Goal: Task Accomplishment & Management: Use online tool/utility

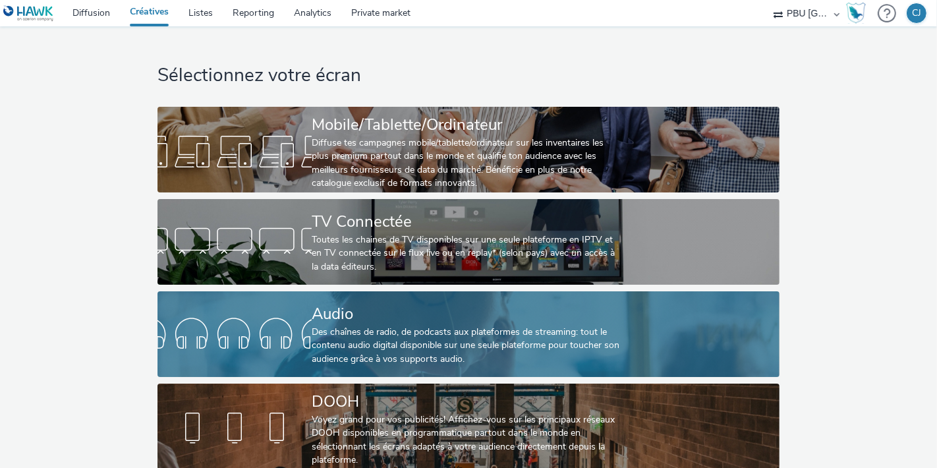
click at [479, 358] on div "Des chaînes de radio, de podcasts aux plateformes de streaming: tout le contenu…" at bounding box center [466, 345] width 308 height 40
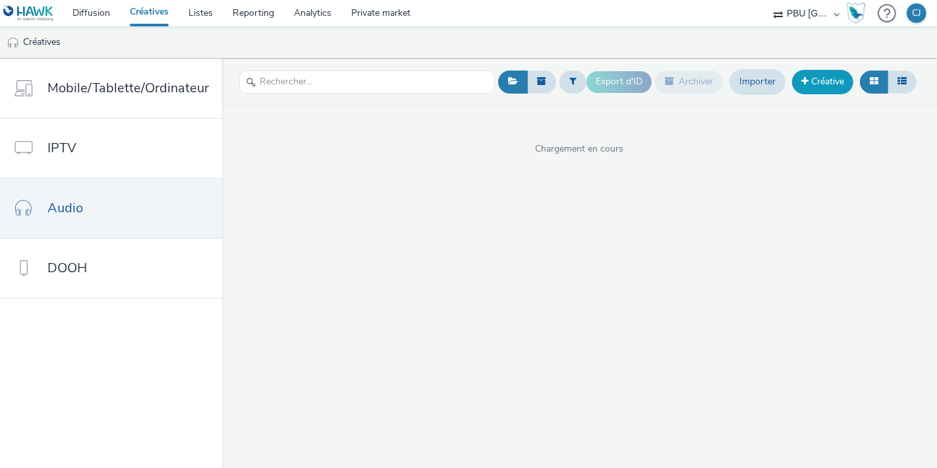
click at [821, 87] on link "Créative" at bounding box center [822, 82] width 61 height 24
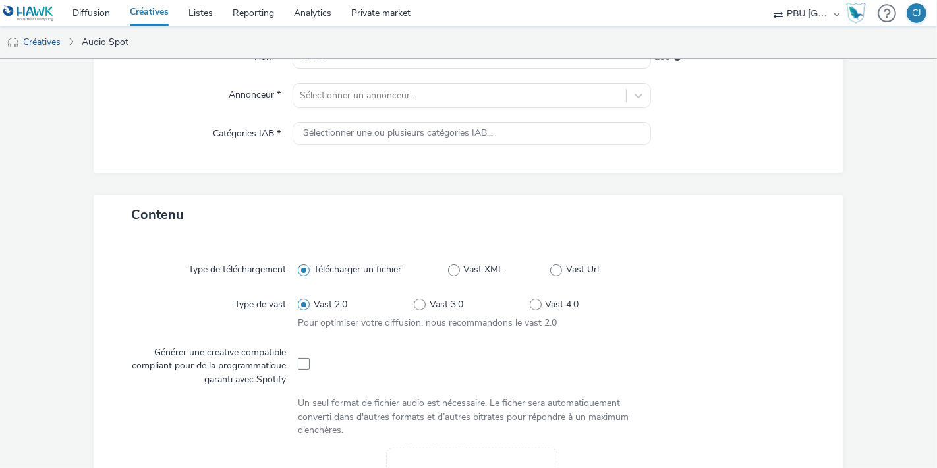
scroll to position [146, 0]
click at [301, 367] on span at bounding box center [304, 363] width 12 height 12
checkbox input "true"
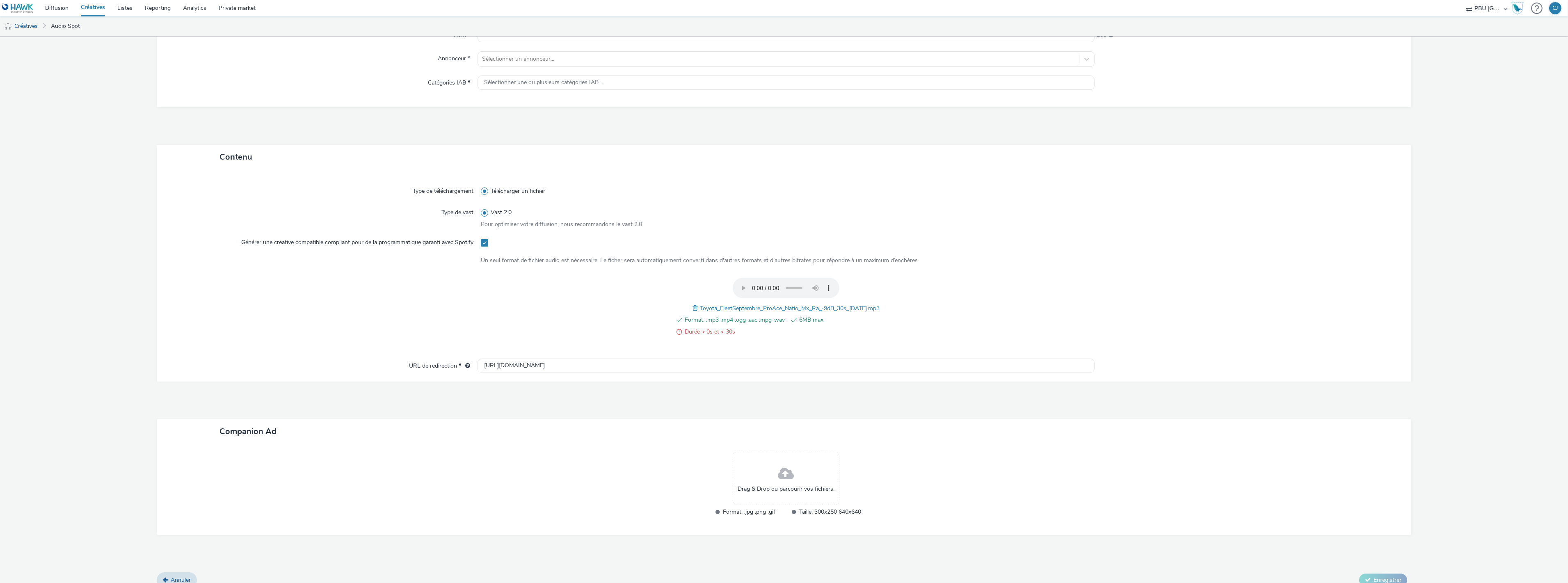
click at [583, 291] on div "Format: .mp3 .mp4 .ogg .aac .mpg .wav 6MB [PERSON_NAME] > 0s et < 30s Toyota_Fl…" at bounding box center [786, 311] width 611 height 68
click at [583, 291] on span at bounding box center [696, 308] width 7 height 9
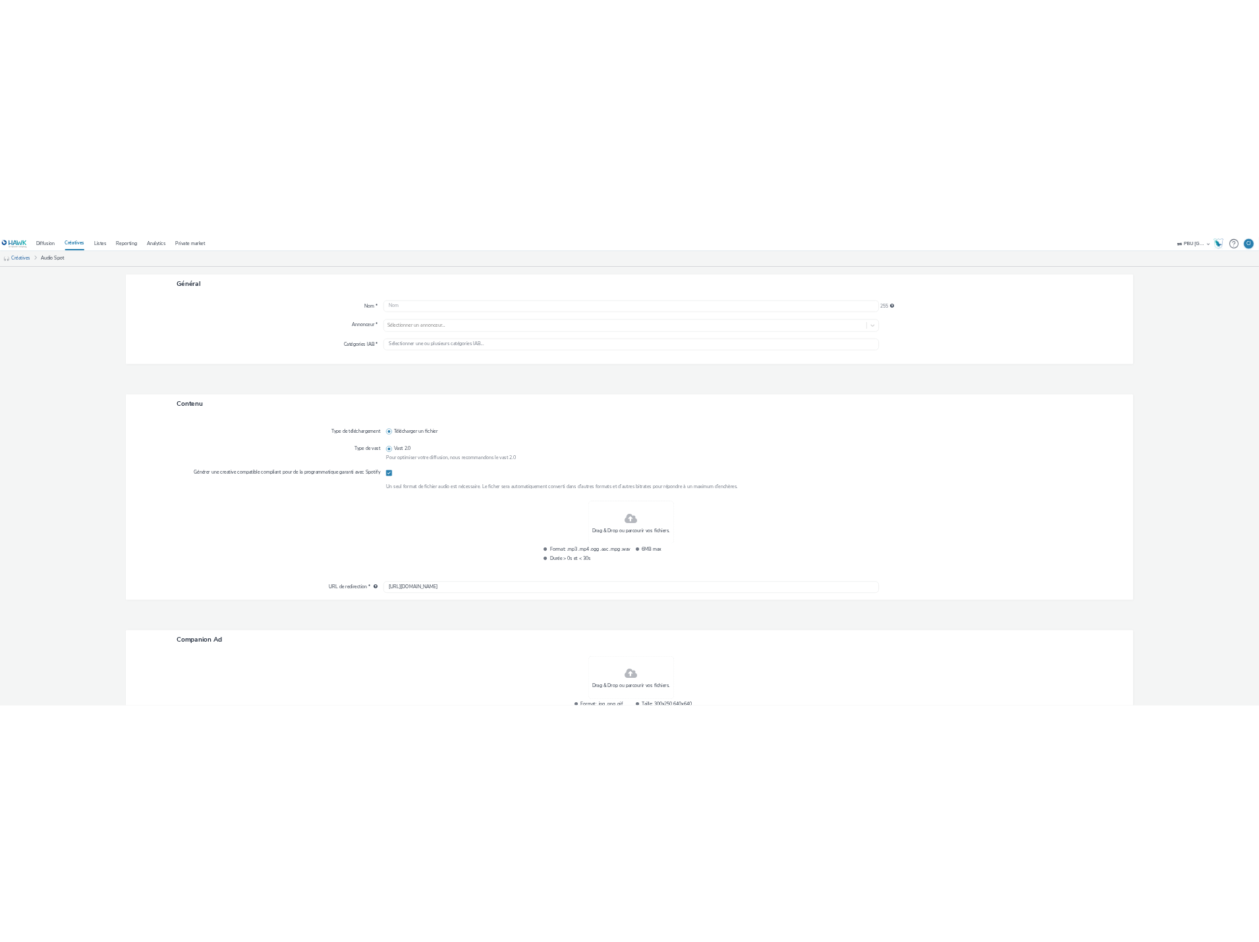
scroll to position [0, 0]
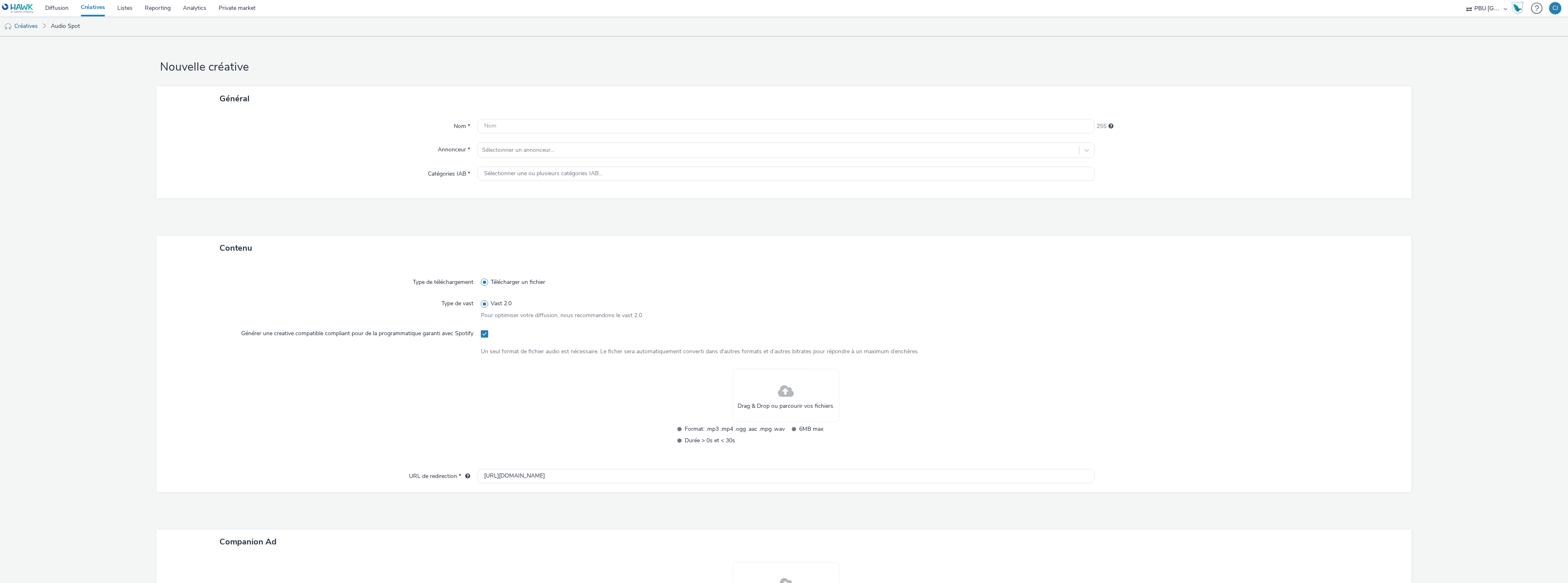
click at [24, 199] on form "Nouvelle créative Général Nom * 255 Annonceur * Sélectionner un annonceur... Ca…" at bounding box center [784, 371] width 1568 height 668
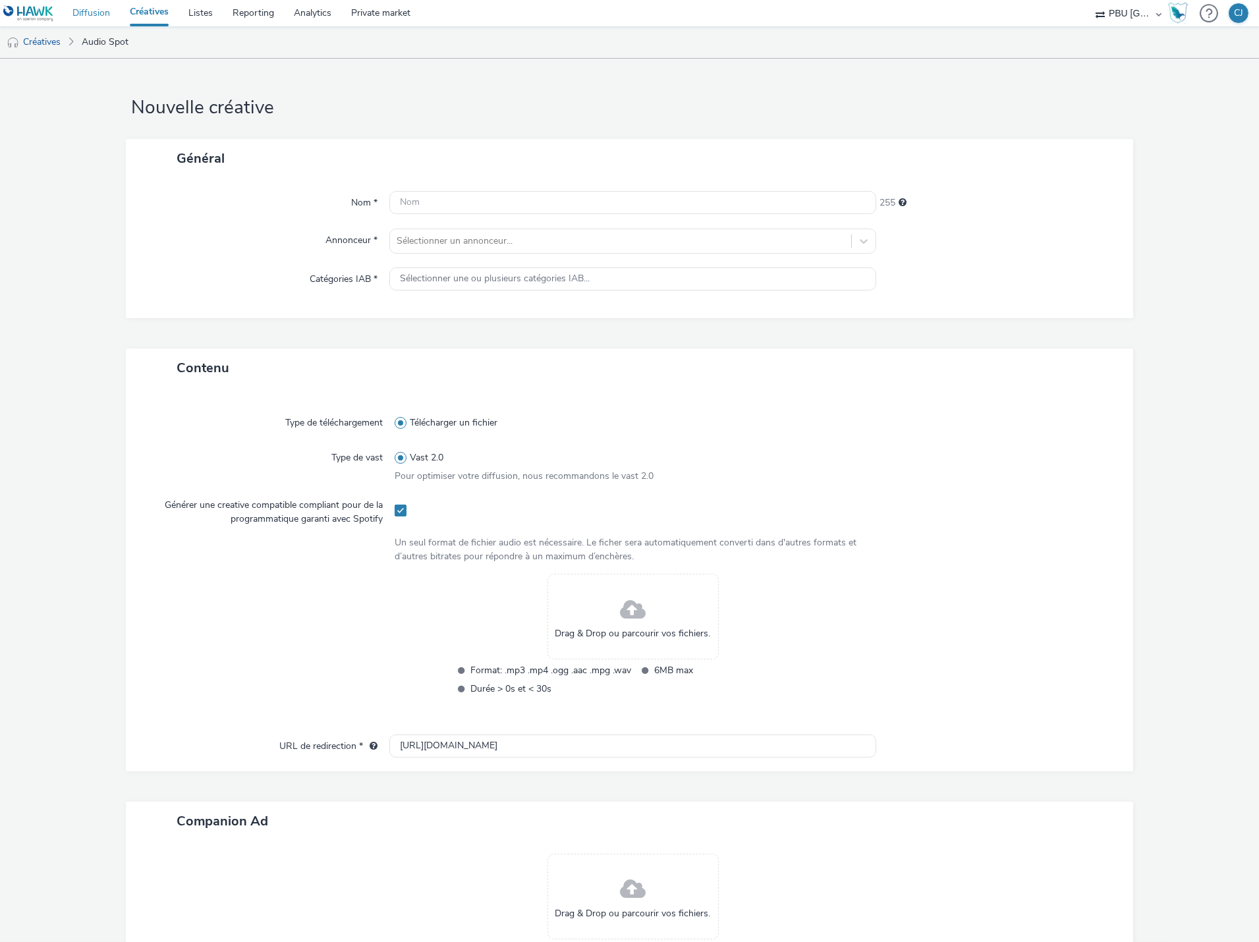
click at [99, 25] on link "Diffusion" at bounding box center [91, 13] width 57 height 26
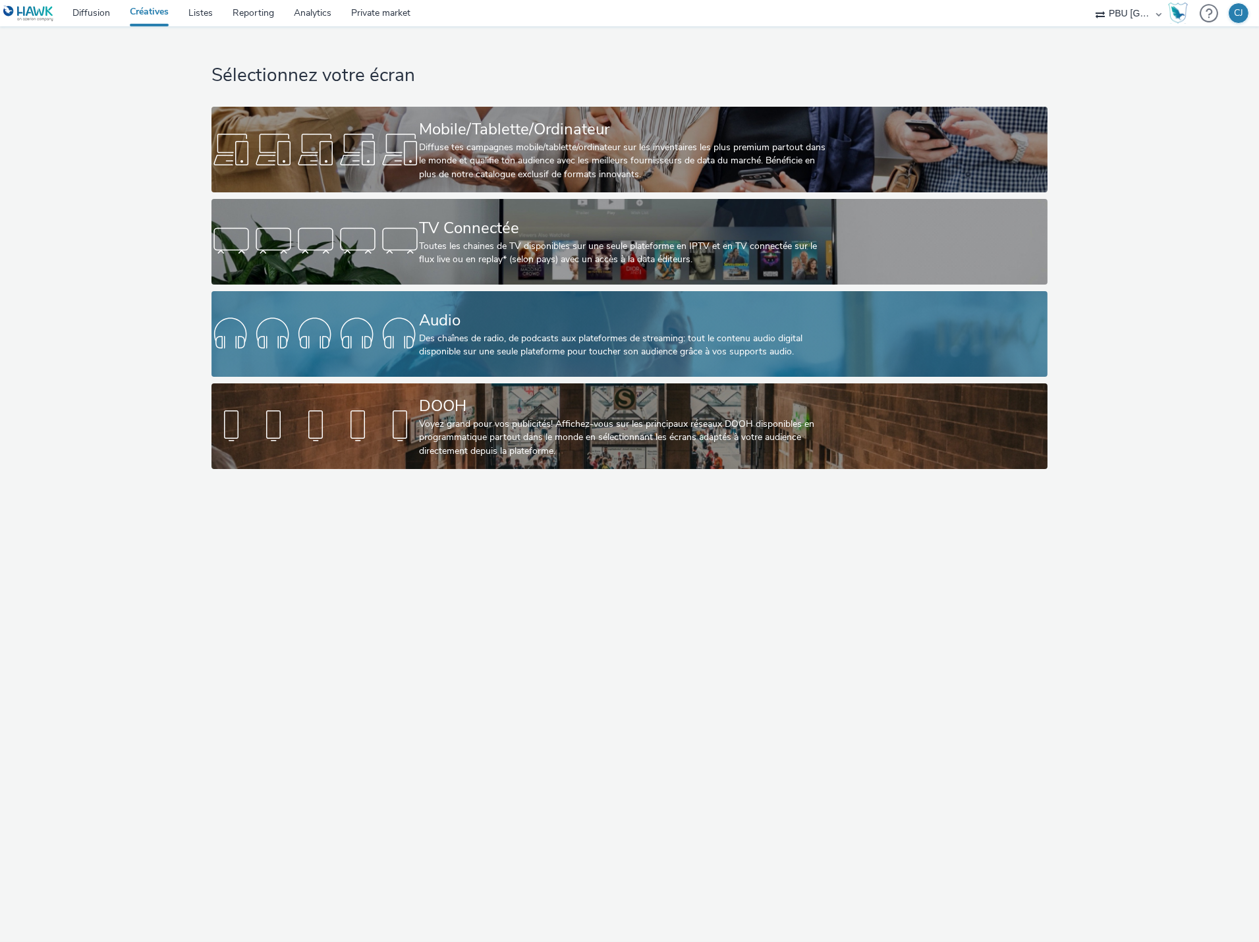
click at [439, 324] on div "Audio" at bounding box center [627, 320] width 416 height 23
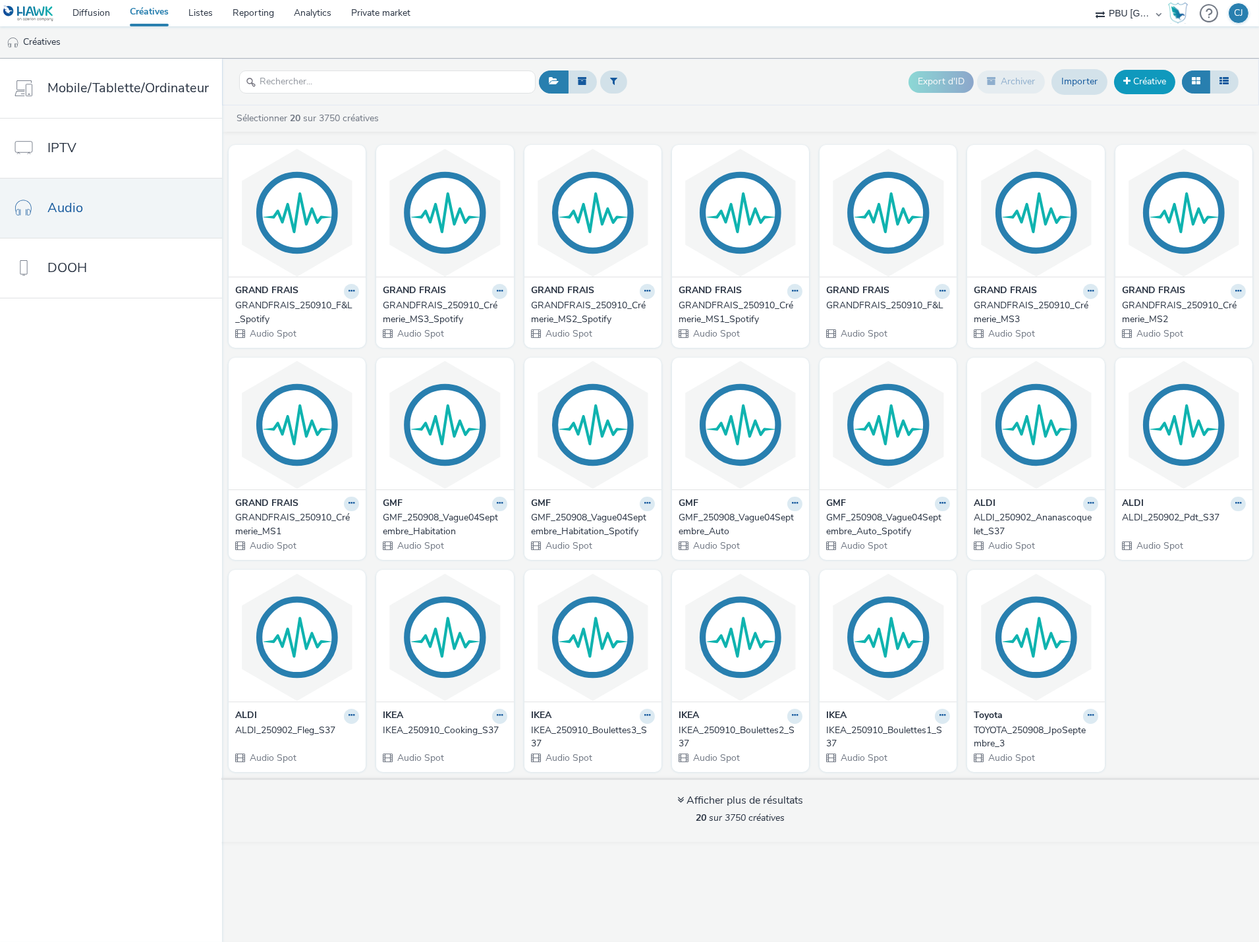
click at [1133, 88] on link "Créative" at bounding box center [1144, 82] width 61 height 24
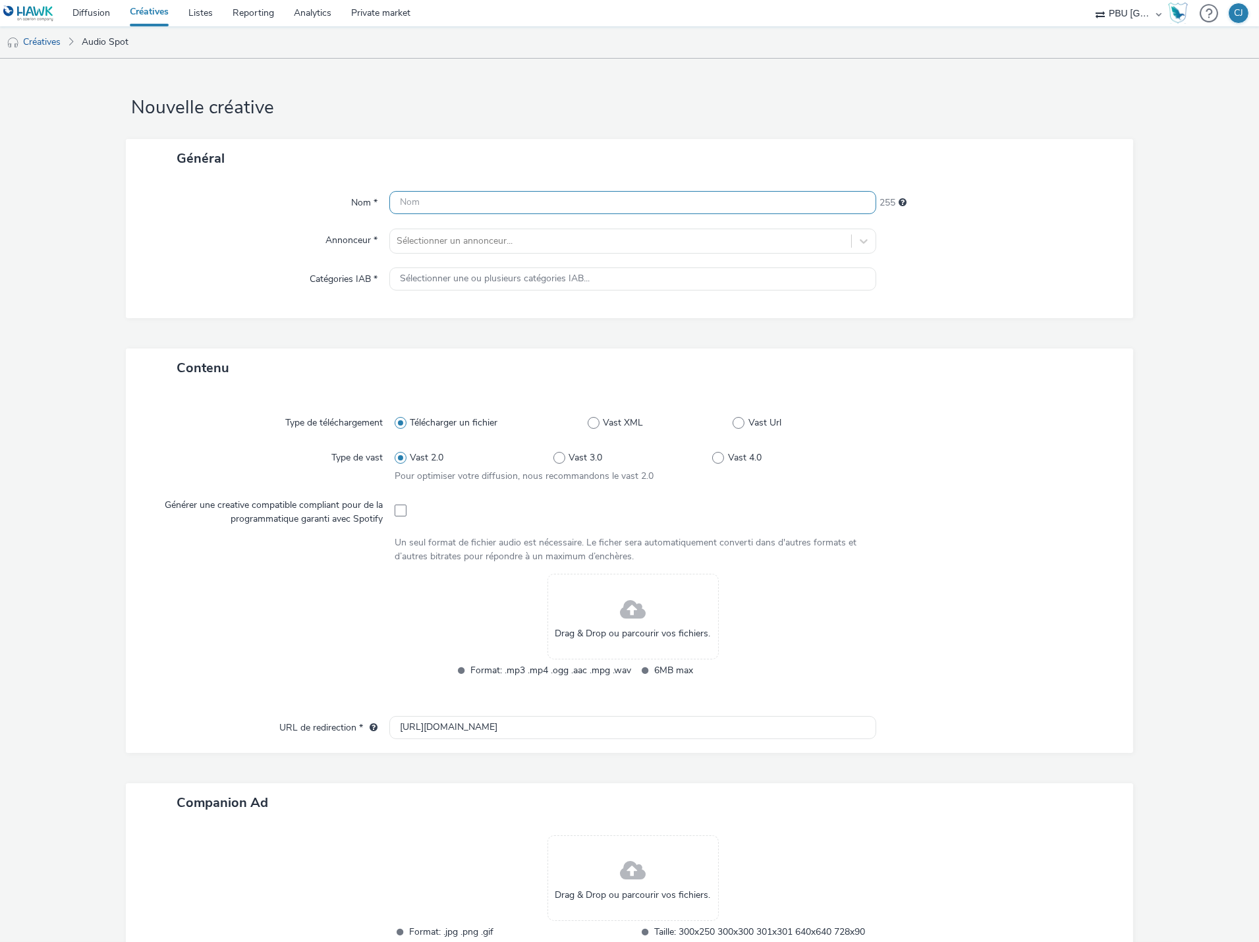
click at [491, 205] on input "text" at bounding box center [632, 202] width 487 height 23
paste input "TOYOTA_250915__FleetSeptembre"
type input "TOYOTA_250915__FleetSeptembre"
click at [516, 247] on div at bounding box center [620, 241] width 448 height 16
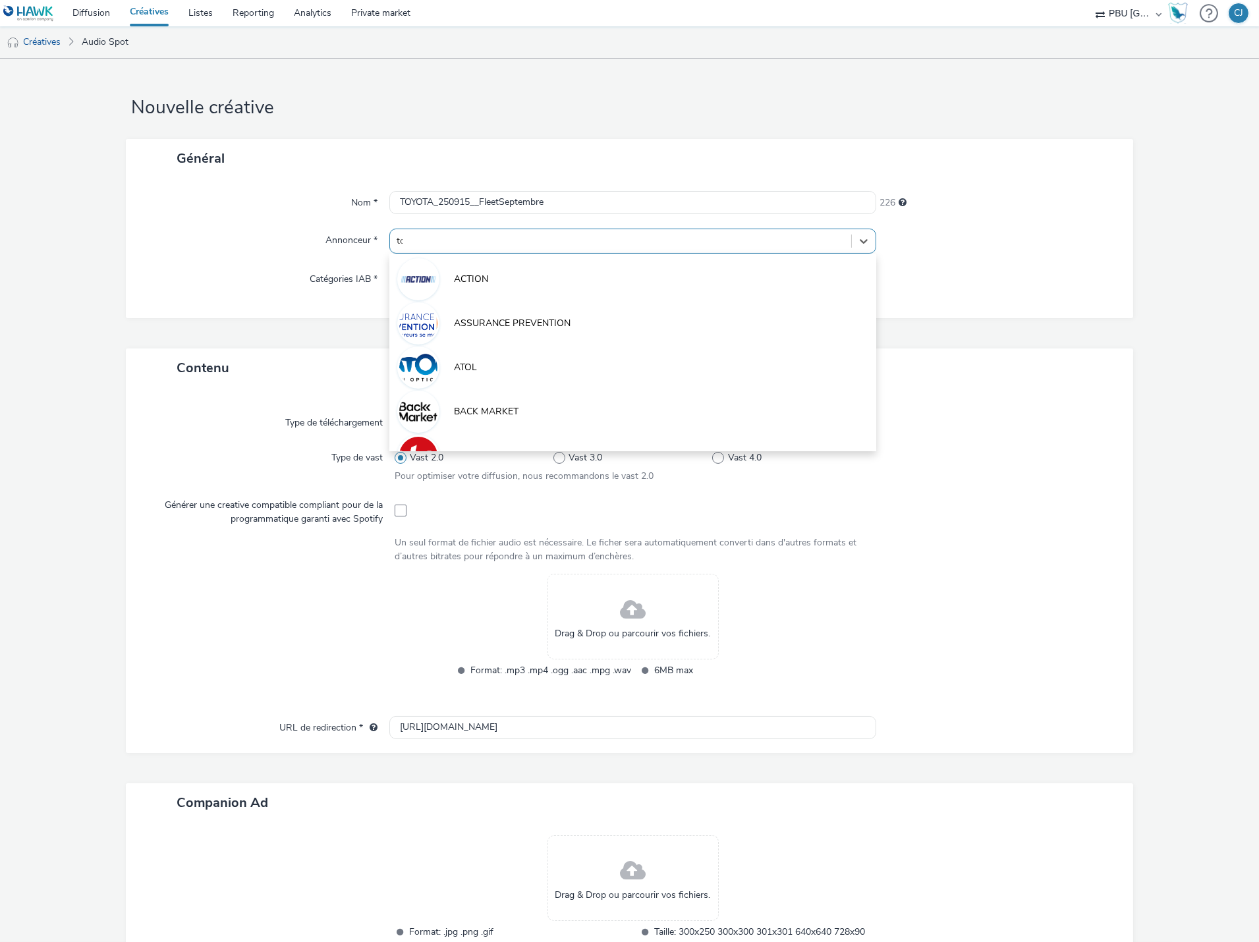
type input "toy"
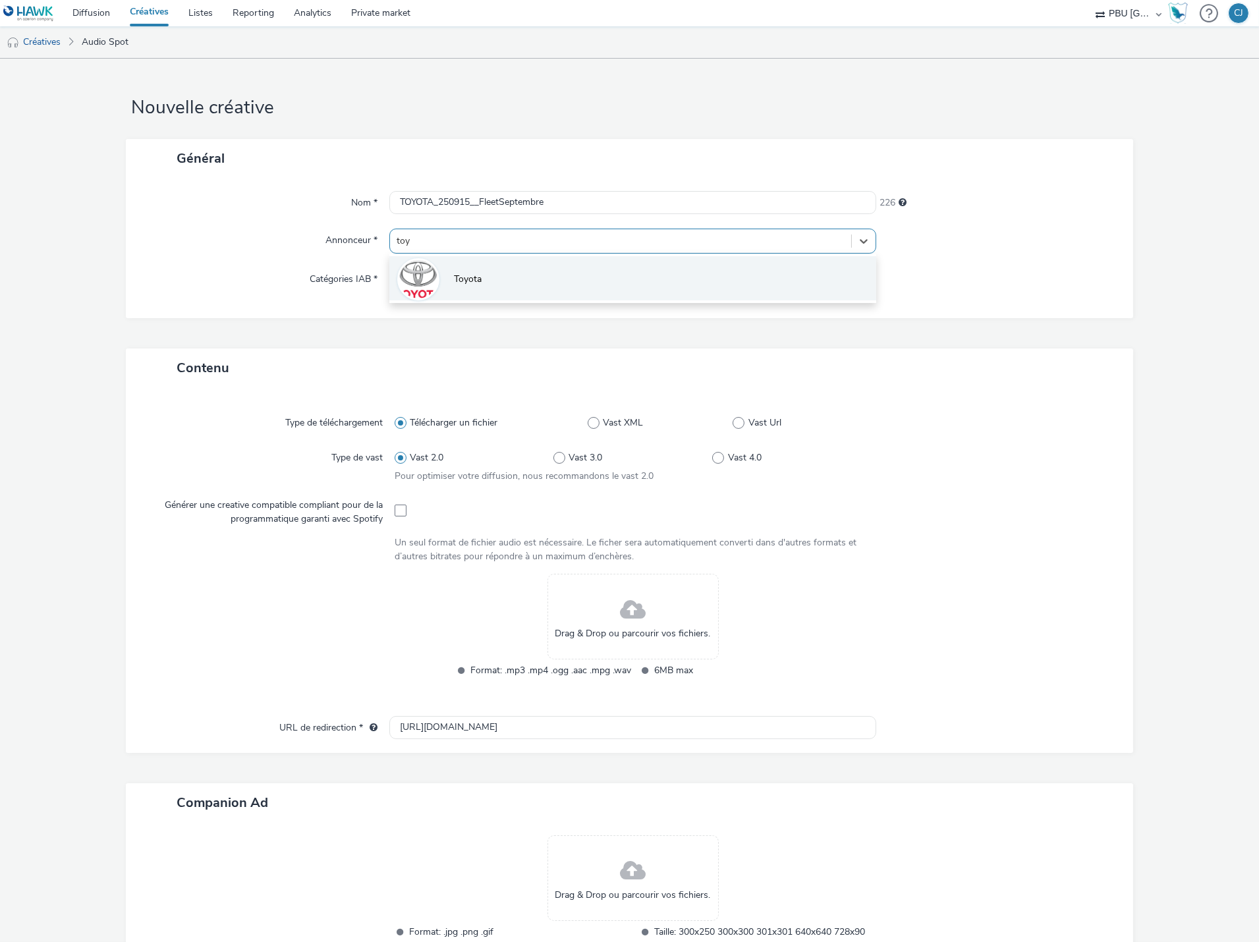
click at [489, 288] on li "Toyota" at bounding box center [632, 278] width 487 height 44
type input "[URL][DOMAIN_NAME]"
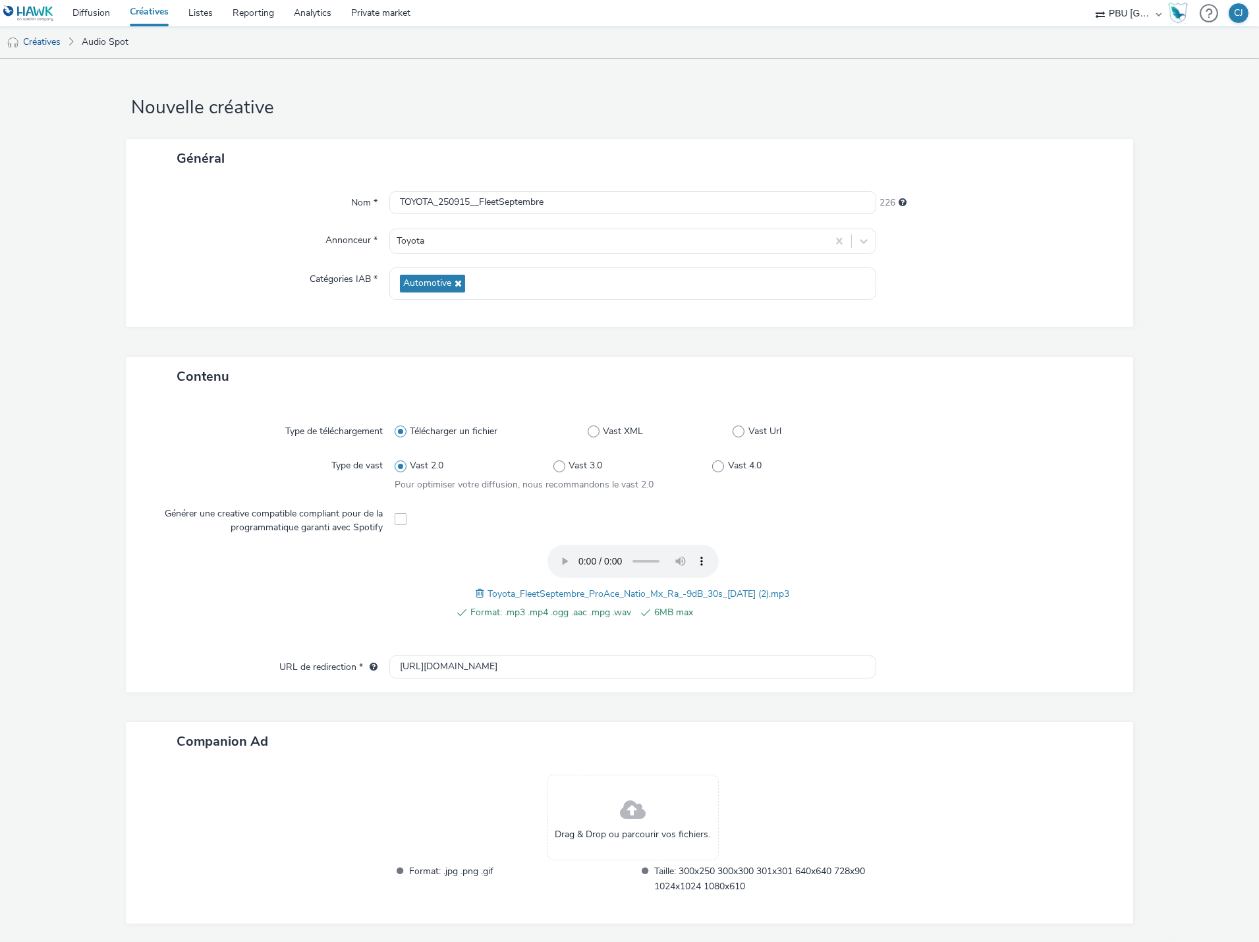
scroll to position [43, 0]
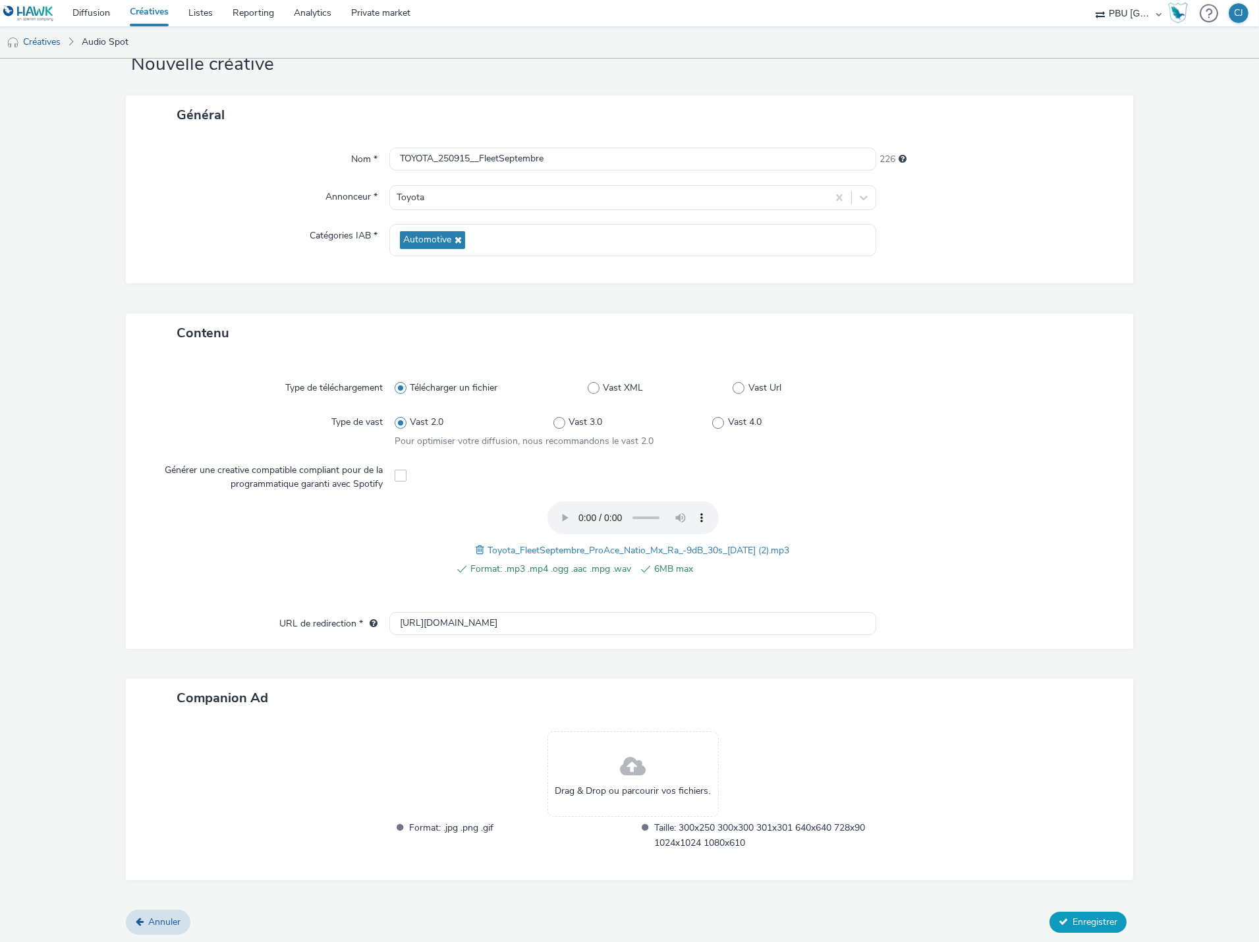
click at [1072, 917] on span "Enregistrer" at bounding box center [1094, 921] width 45 height 13
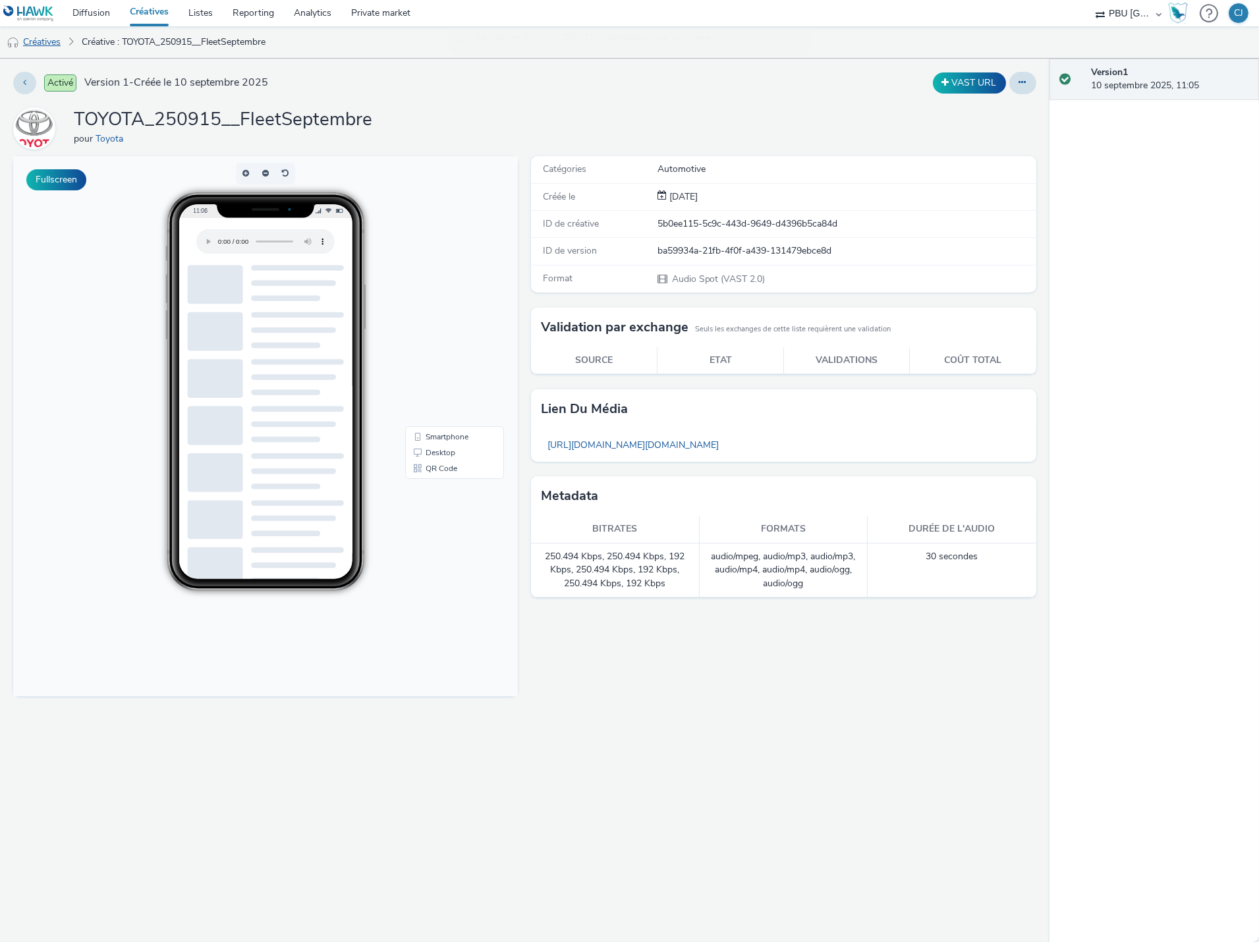
click at [51, 46] on link "Créatives" at bounding box center [33, 42] width 67 height 32
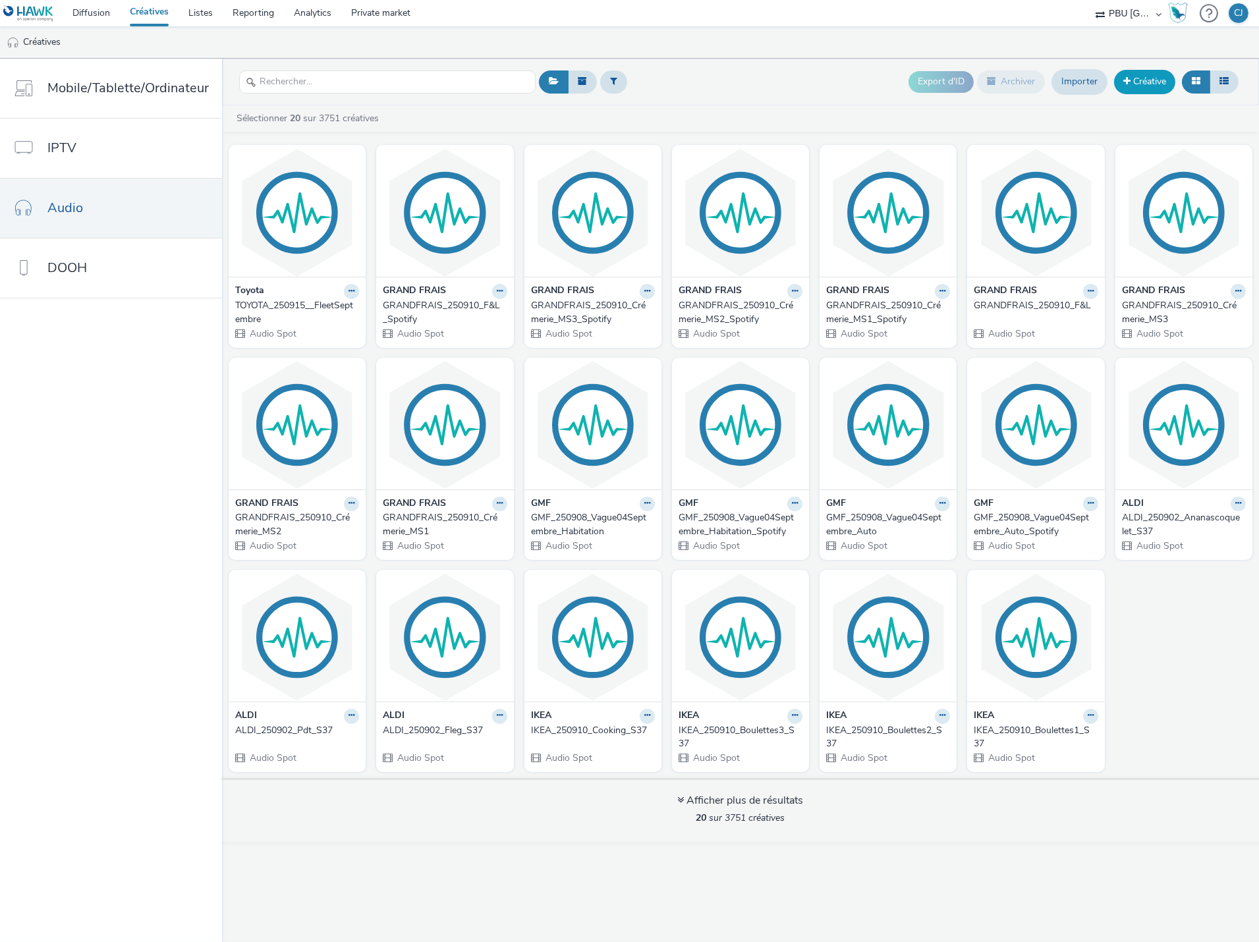
click at [1145, 78] on link "Créative" at bounding box center [1144, 82] width 61 height 24
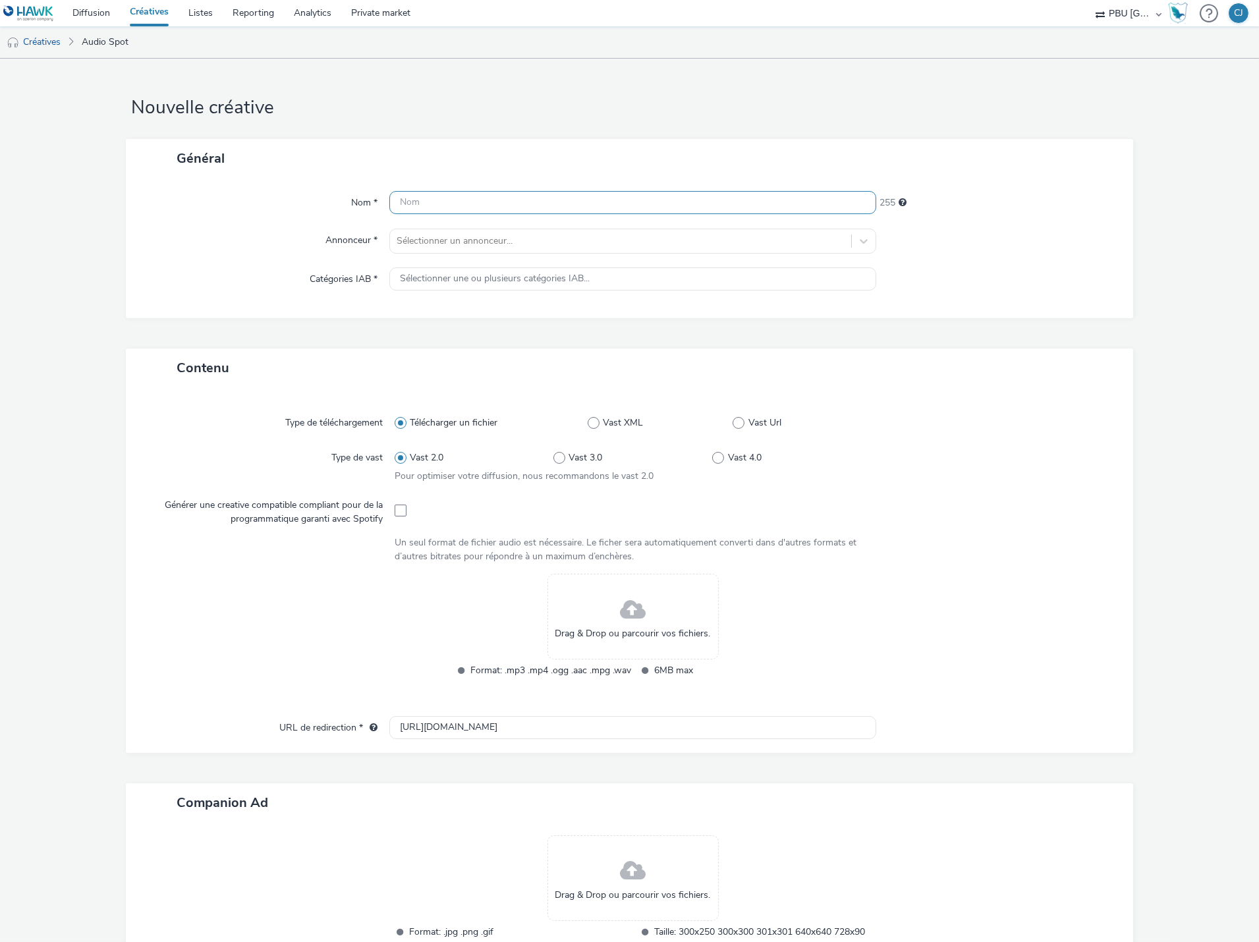
click at [443, 209] on input "text" at bounding box center [632, 202] width 487 height 23
paste input "TOYOTA_250915__FleetSeptembre_Spotify"
type input "TOYOTA_250915__FleetSeptembre_Spotify"
click at [469, 240] on div at bounding box center [620, 241] width 448 height 16
type input "toy"
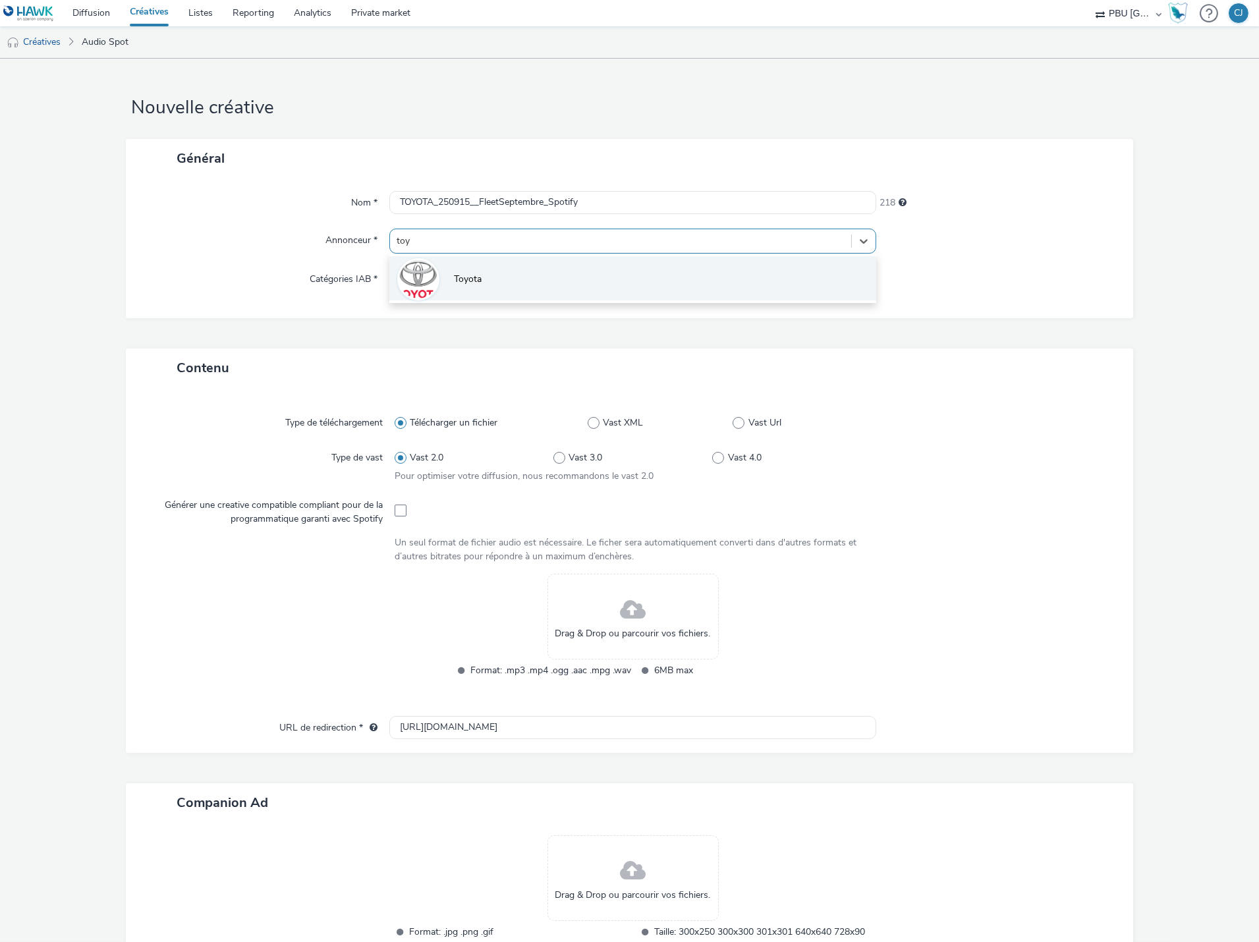
click at [474, 269] on li "Toyota" at bounding box center [632, 278] width 487 height 44
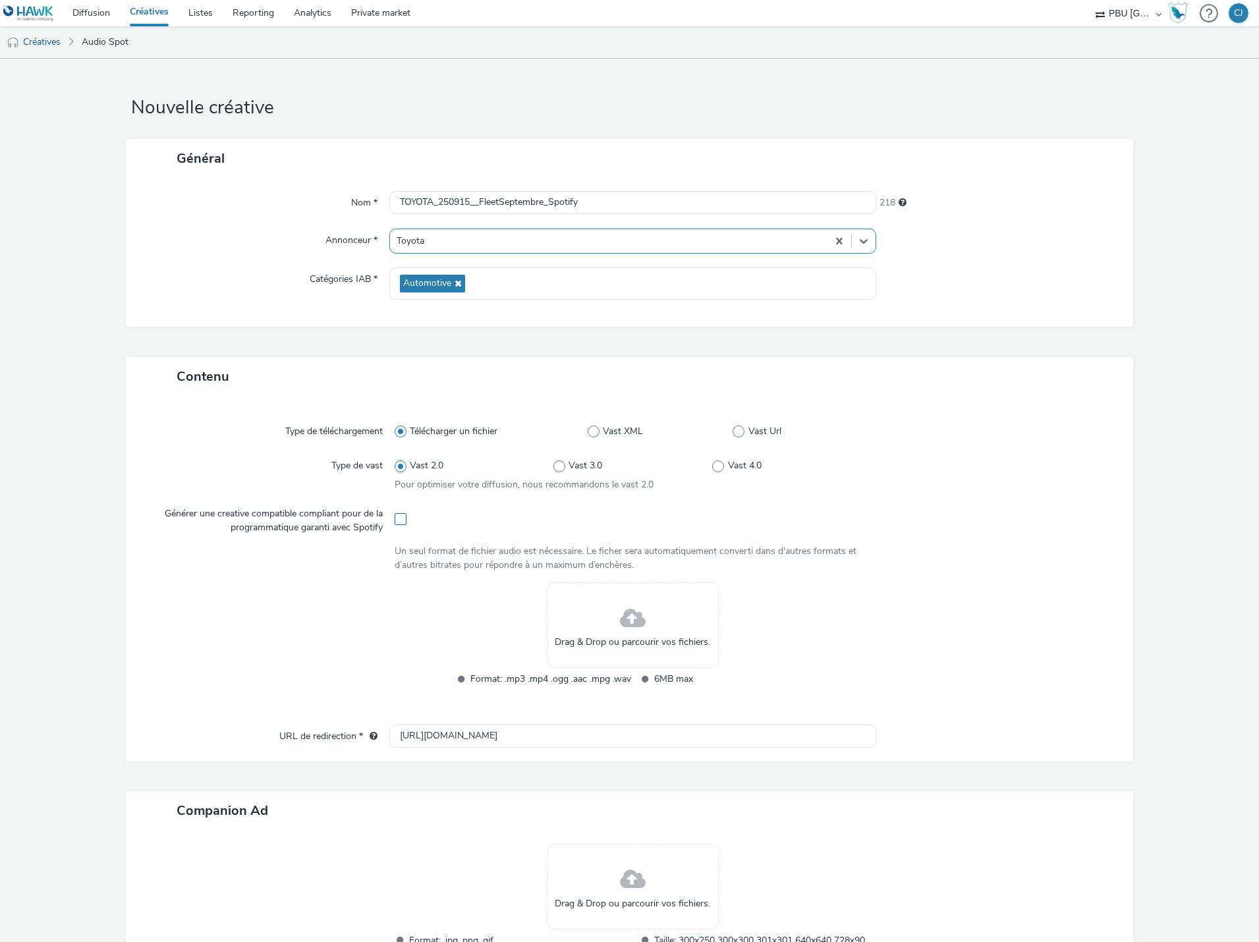
click at [398, 520] on span at bounding box center [401, 519] width 12 height 12
checkbox input "true"
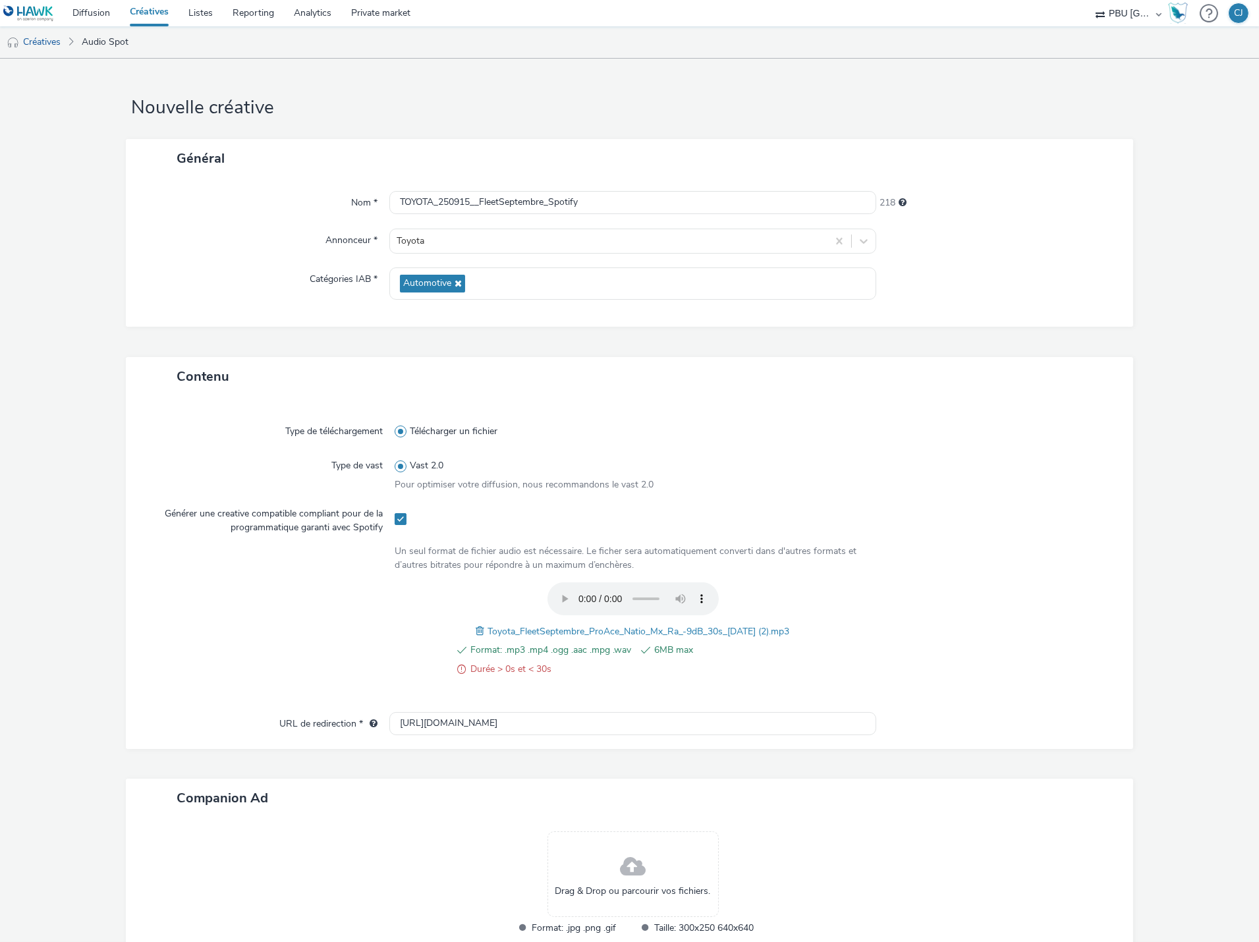
click at [476, 635] on span at bounding box center [482, 631] width 12 height 14
click at [851, 637] on div "Format: .mp3 .mp4 .ogg .aac .mpg .wav 6MB max Durée > 0s et < 30s Toyota_FleetS…" at bounding box center [633, 633] width 476 height 109
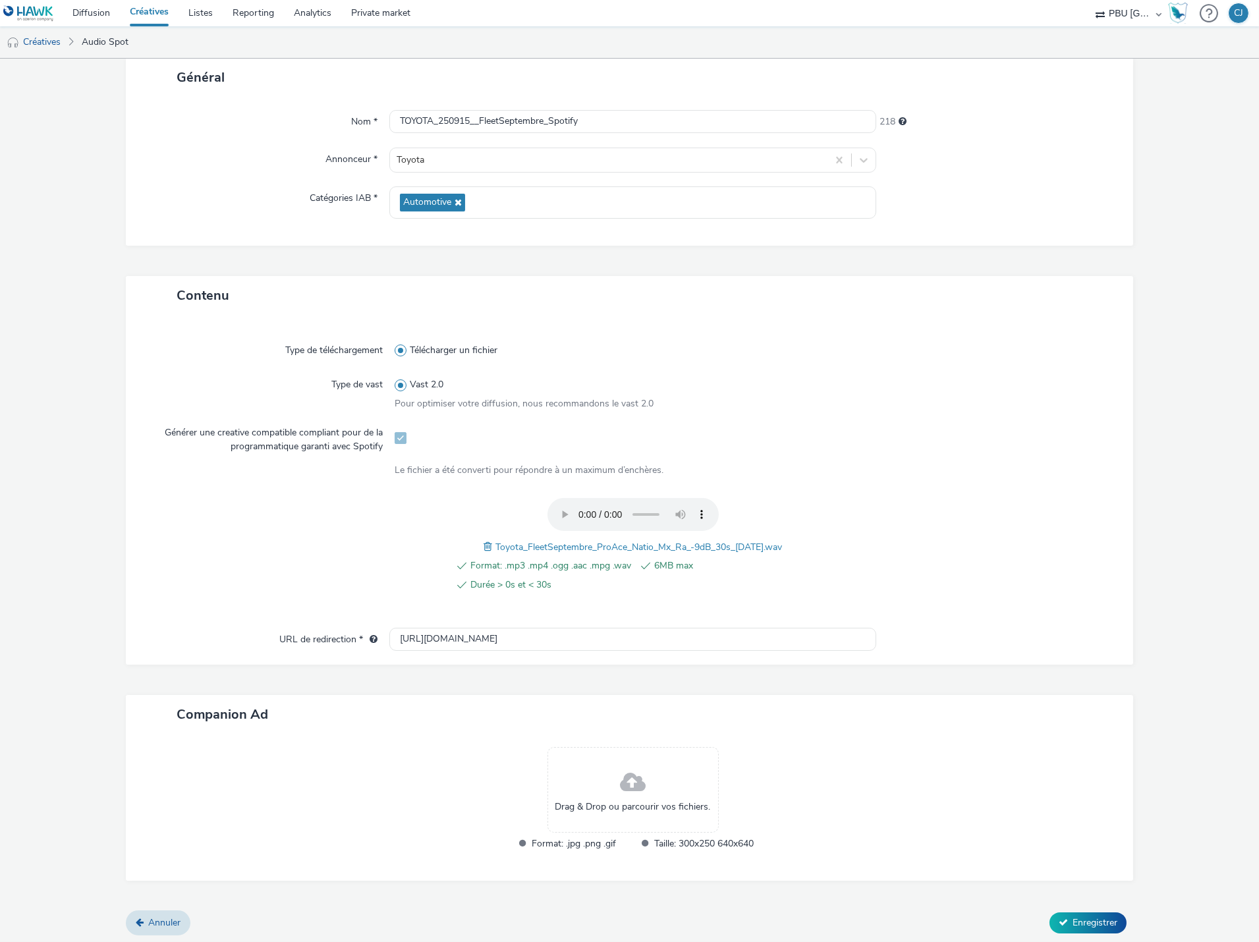
scroll to position [82, 0]
click at [1101, 923] on span "Enregistrer" at bounding box center [1094, 921] width 45 height 13
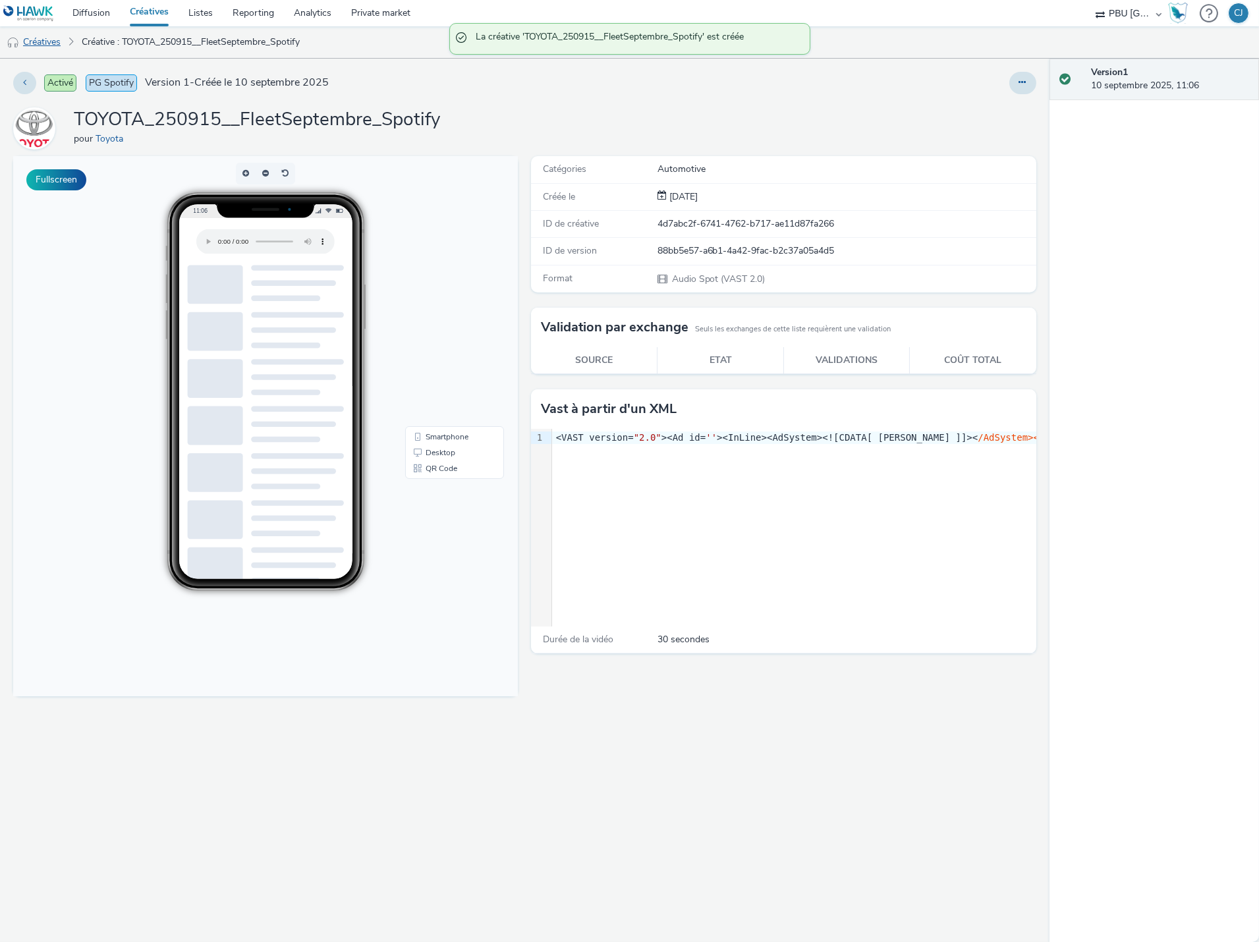
click at [50, 42] on link "Créatives" at bounding box center [33, 42] width 67 height 32
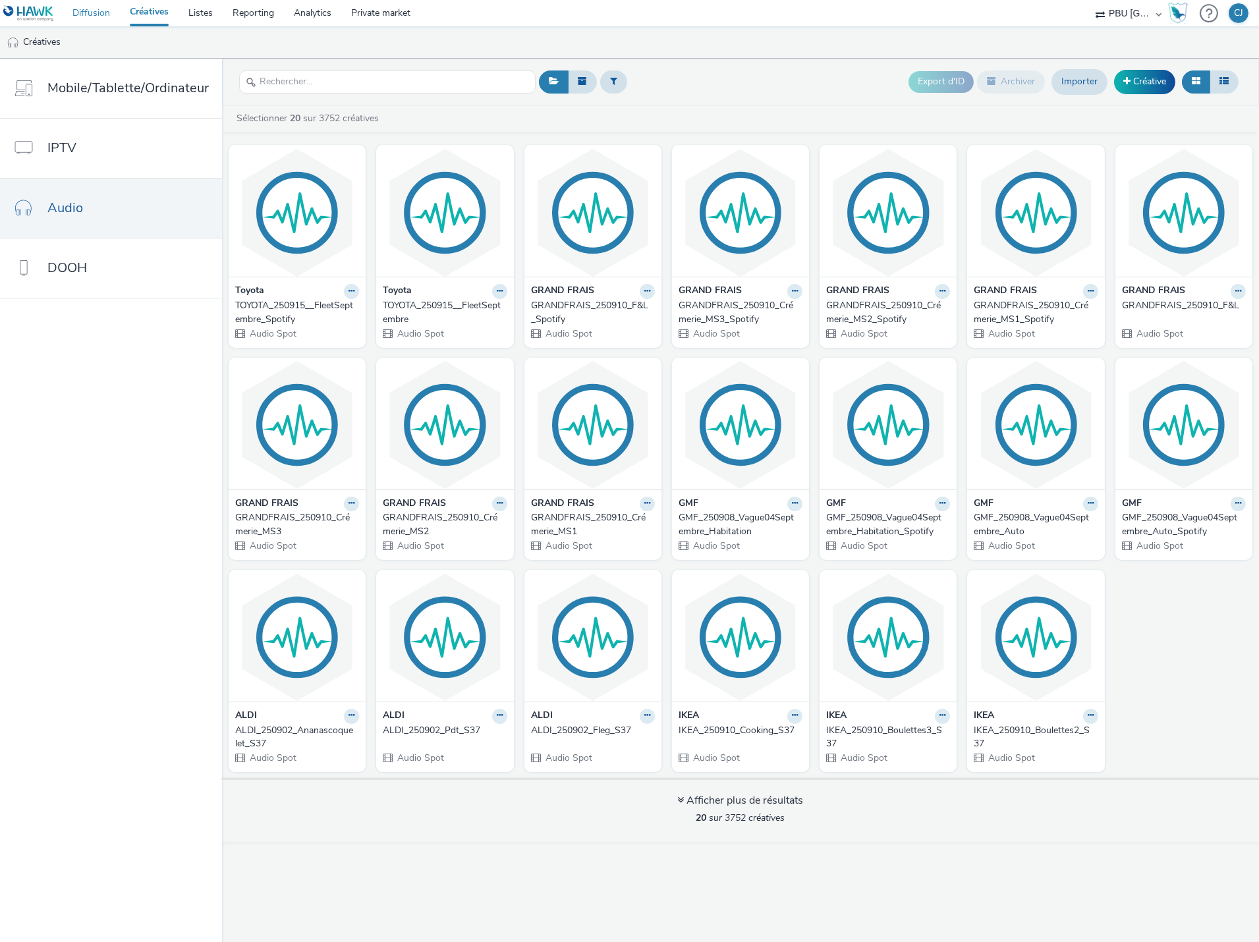
click at [86, 16] on link "Diffusion" at bounding box center [91, 13] width 57 height 26
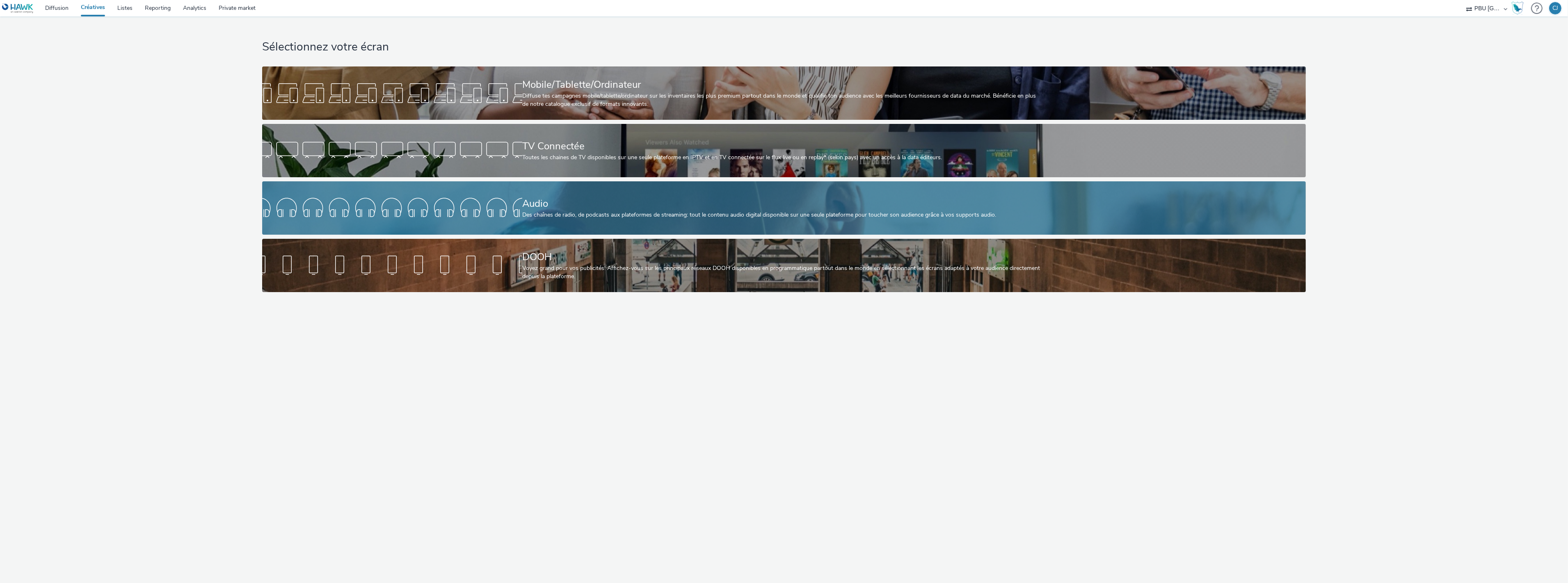
click at [550, 204] on div "Audio" at bounding box center [782, 203] width 520 height 14
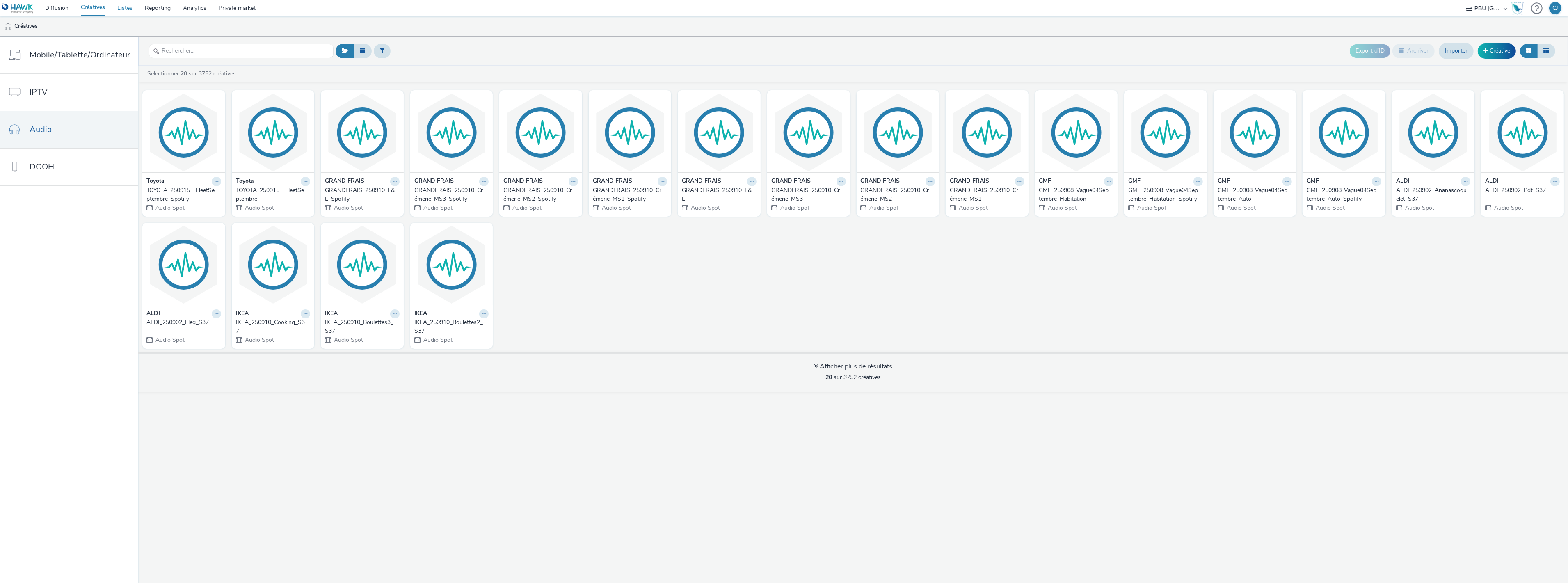
click at [129, 10] on link "Listes" at bounding box center [125, 8] width 27 height 16
